Goal: Book appointment/travel/reservation

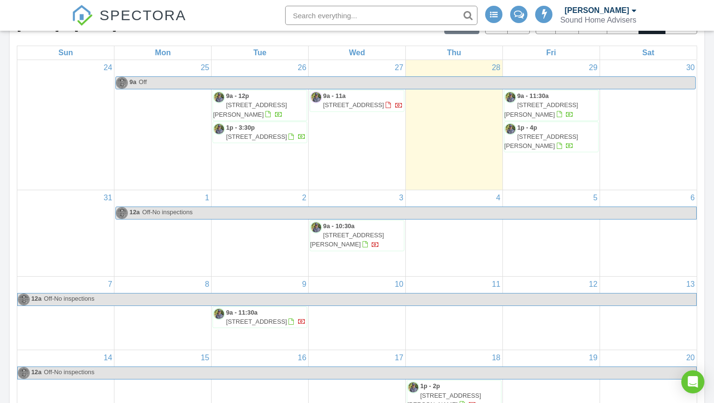
scroll to position [155, 0]
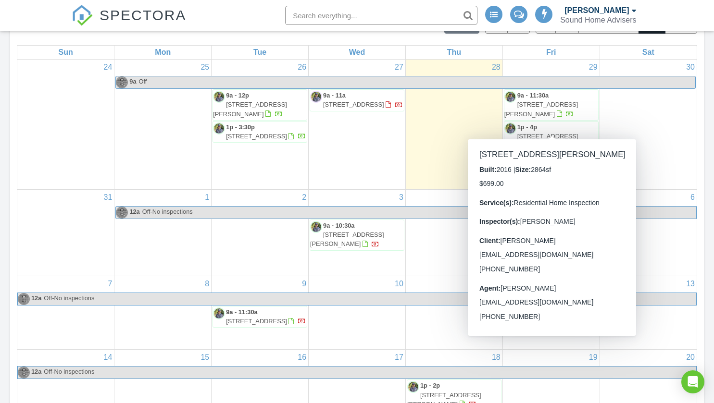
click at [534, 124] on span "1p - 4p" at bounding box center [527, 127] width 20 height 7
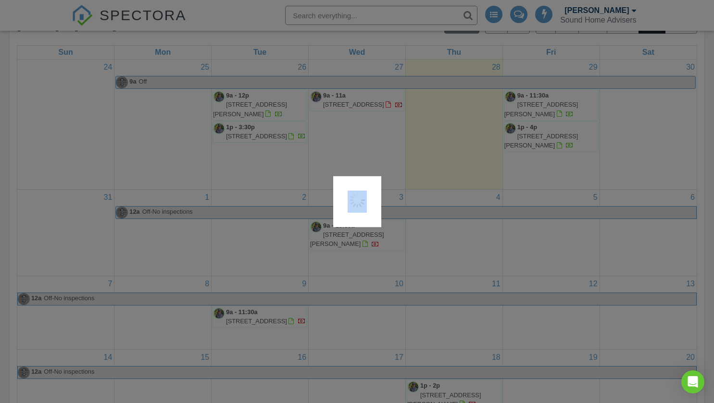
click at [534, 124] on div at bounding box center [357, 201] width 714 height 403
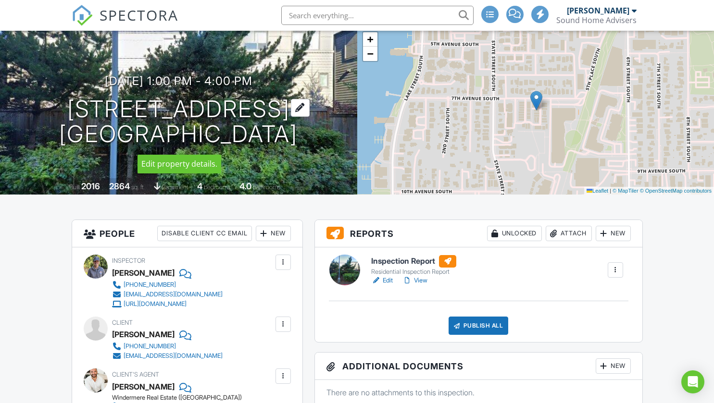
click at [304, 103] on div at bounding box center [300, 108] width 19 height 18
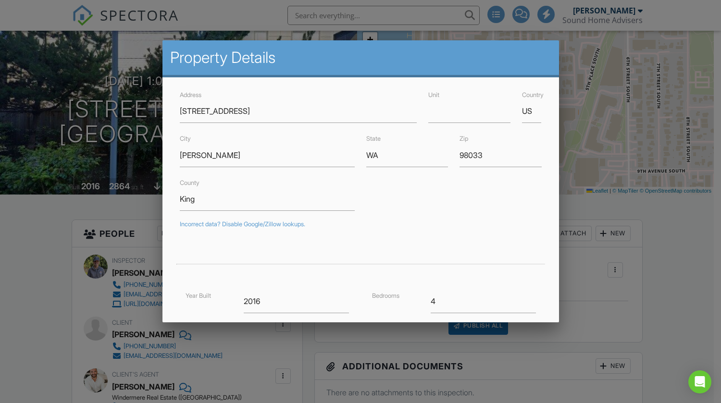
click at [676, 145] on div at bounding box center [360, 204] width 721 height 504
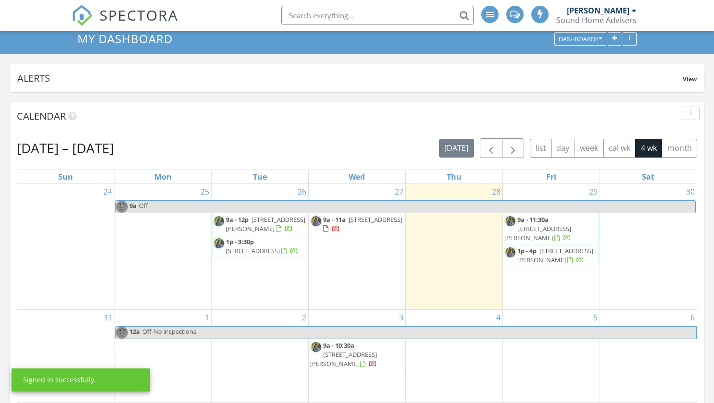
scroll to position [155, 0]
